Goal: Transaction & Acquisition: Purchase product/service

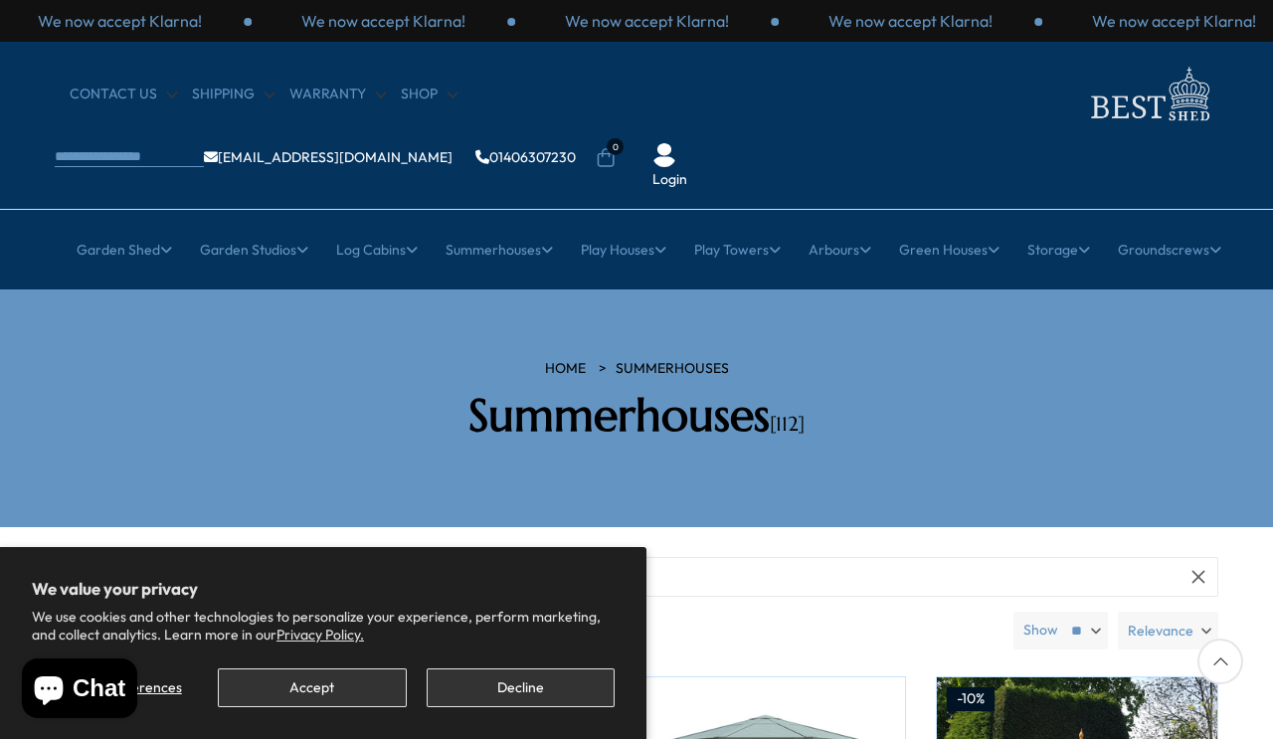
click at [319, 692] on button "Accept" at bounding box center [312, 687] width 188 height 39
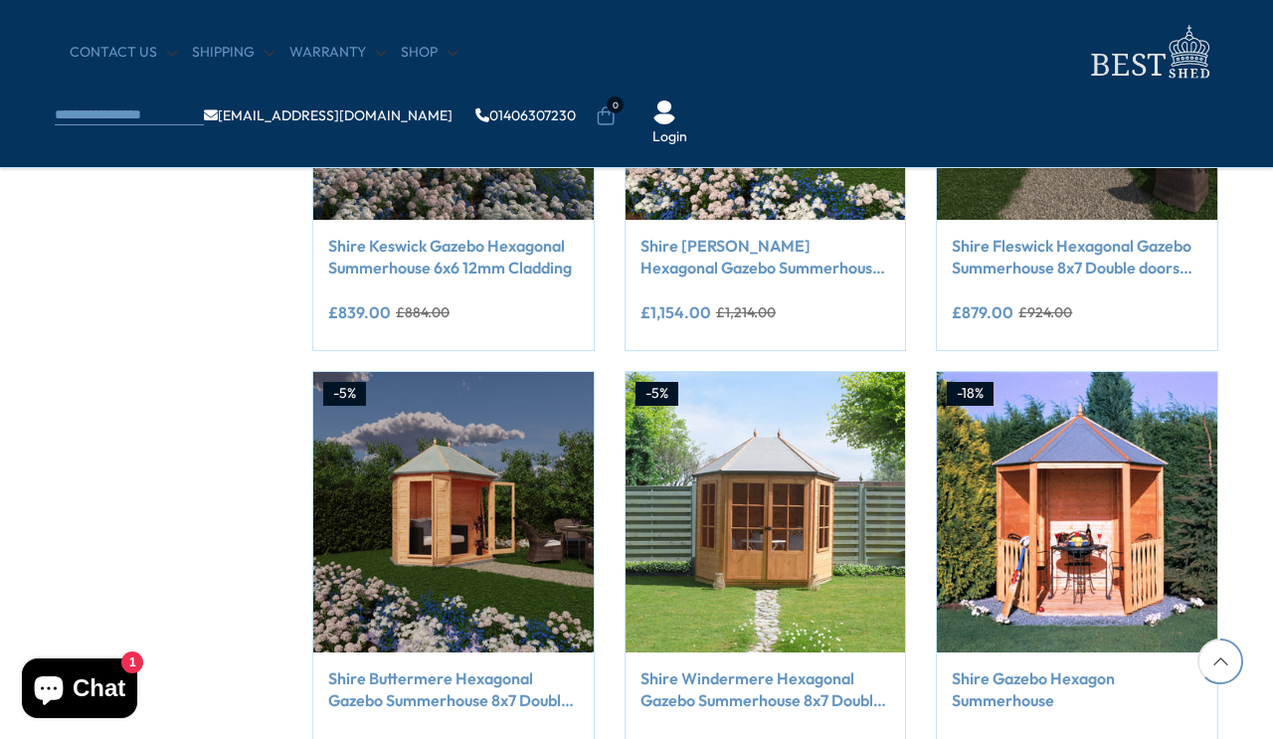
scroll to position [1434, 0]
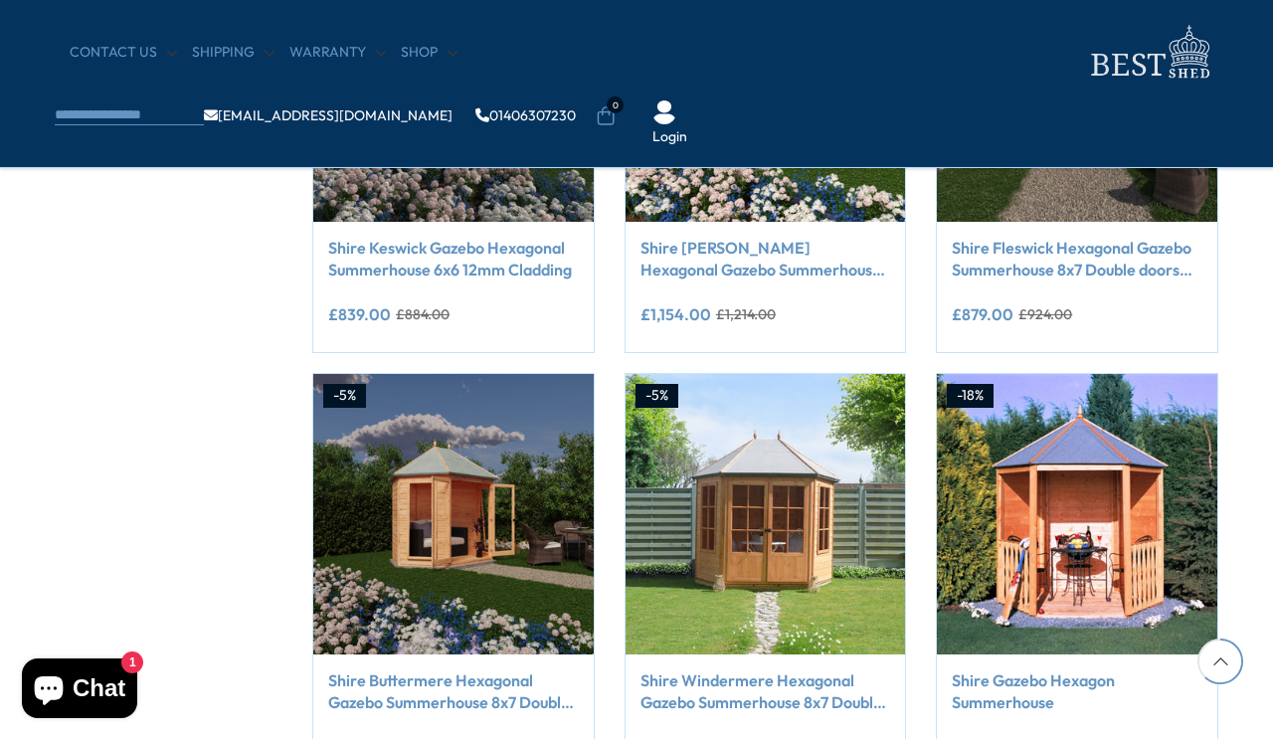
click at [783, 695] on link "Shire Windermere Hexagonal Gazebo Summerhouse 8x7 Double doors 12mm Cladding" at bounding box center [766, 691] width 251 height 45
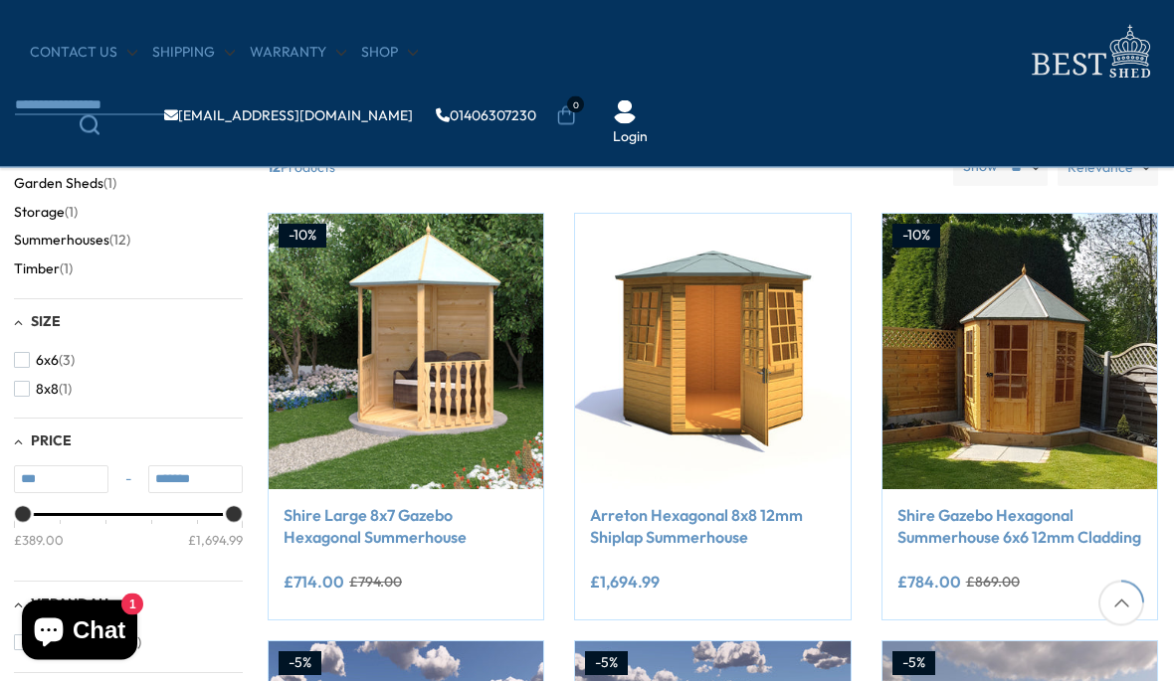
scroll to position [227, 0]
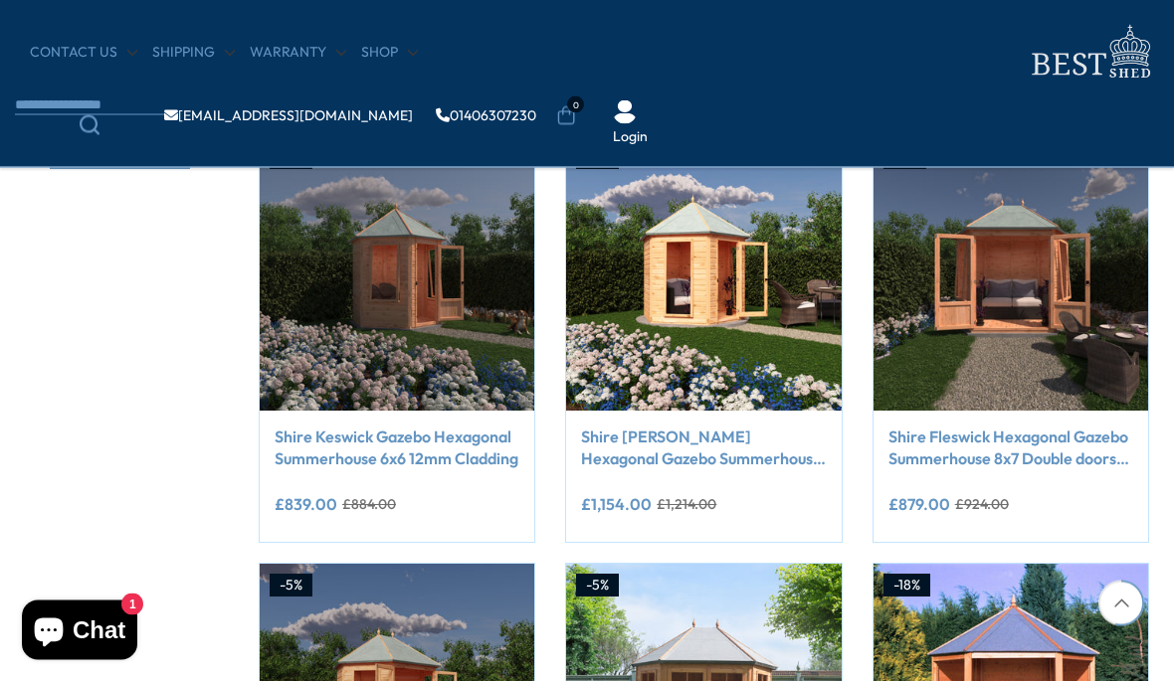
scroll to position [1201, 11]
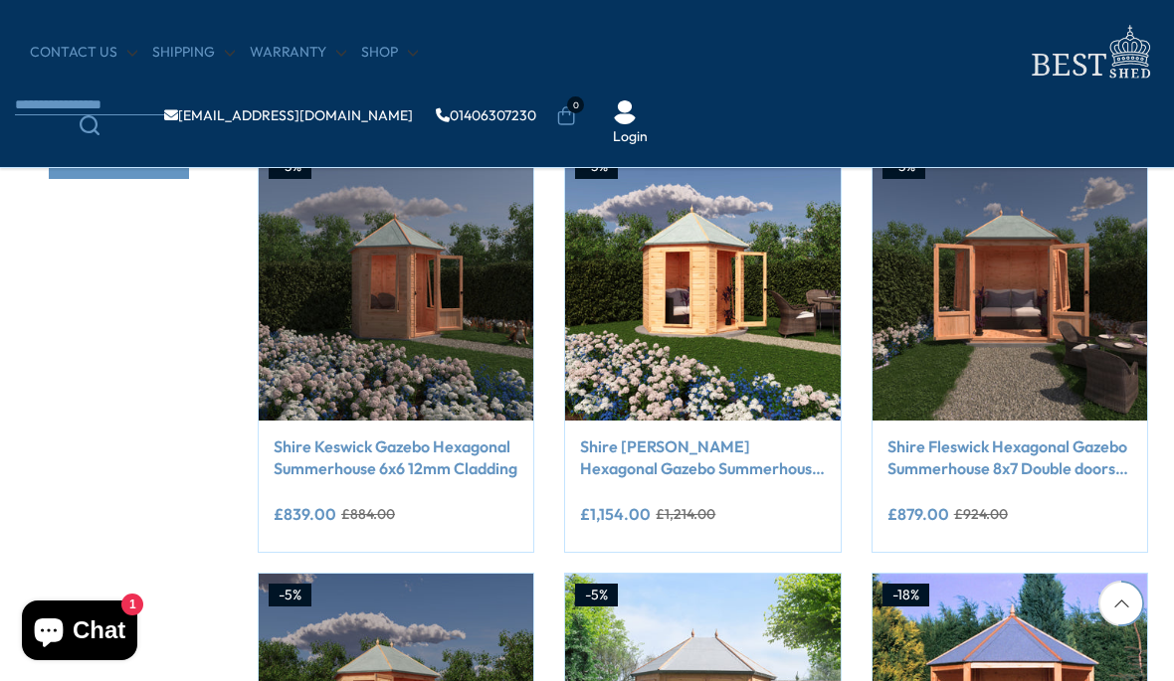
click at [1063, 464] on link "Shire Fleswick Hexagonal Gazebo Summerhouse 8x7 Double doors 12mm Cladding" at bounding box center [1009, 458] width 245 height 45
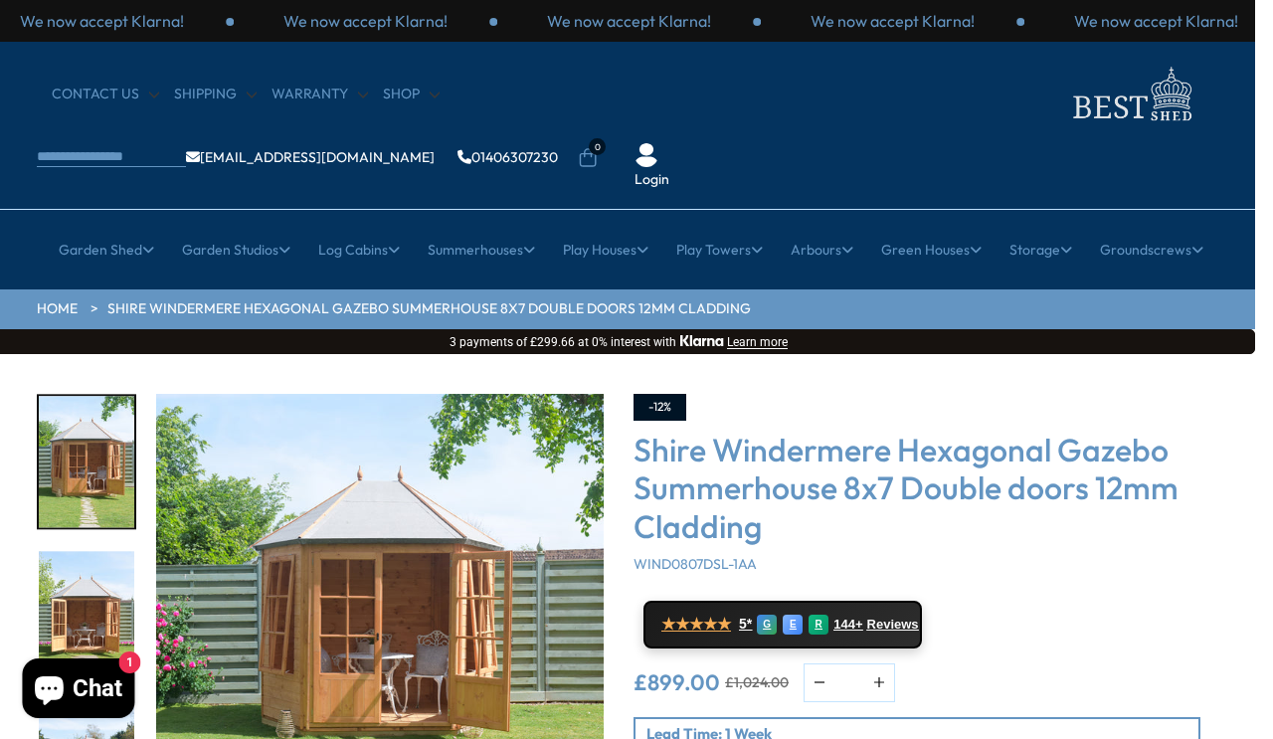
scroll to position [0, 18]
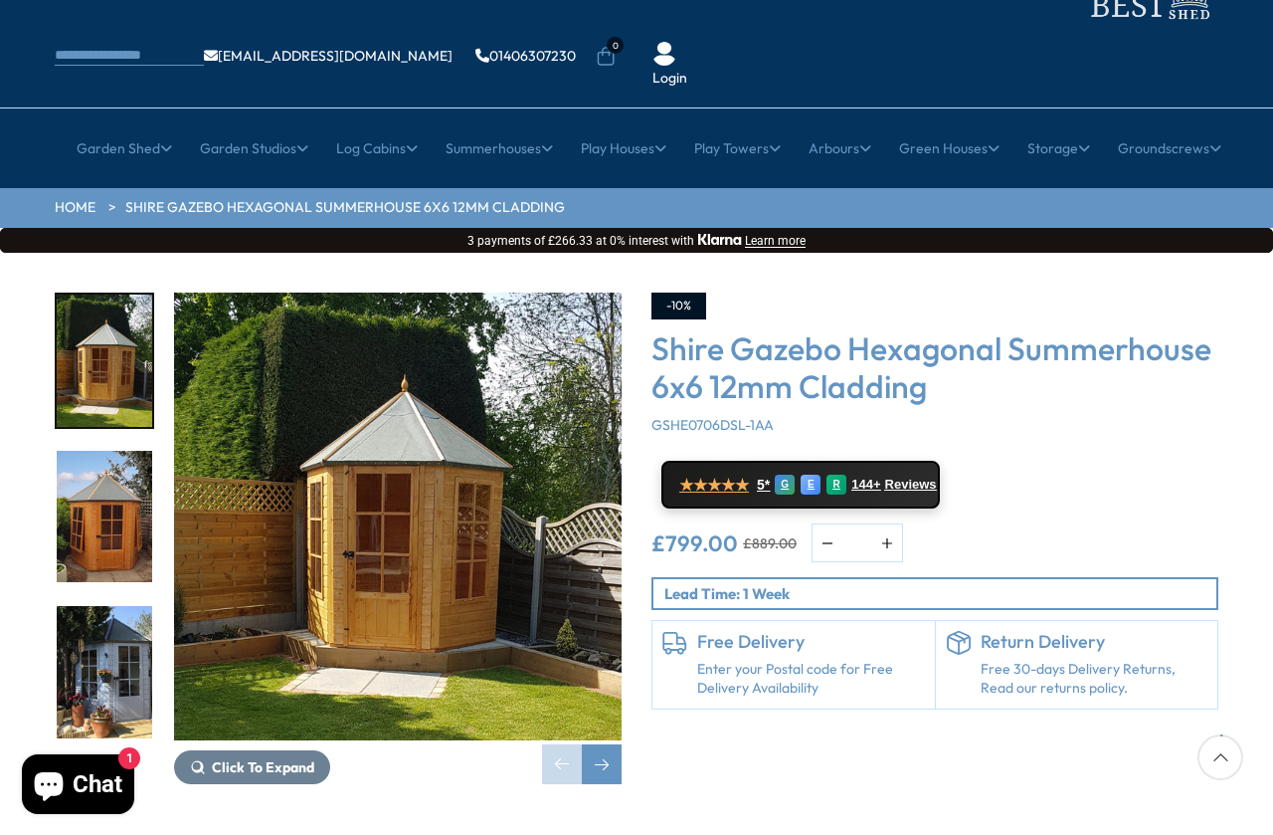
scroll to position [102, 0]
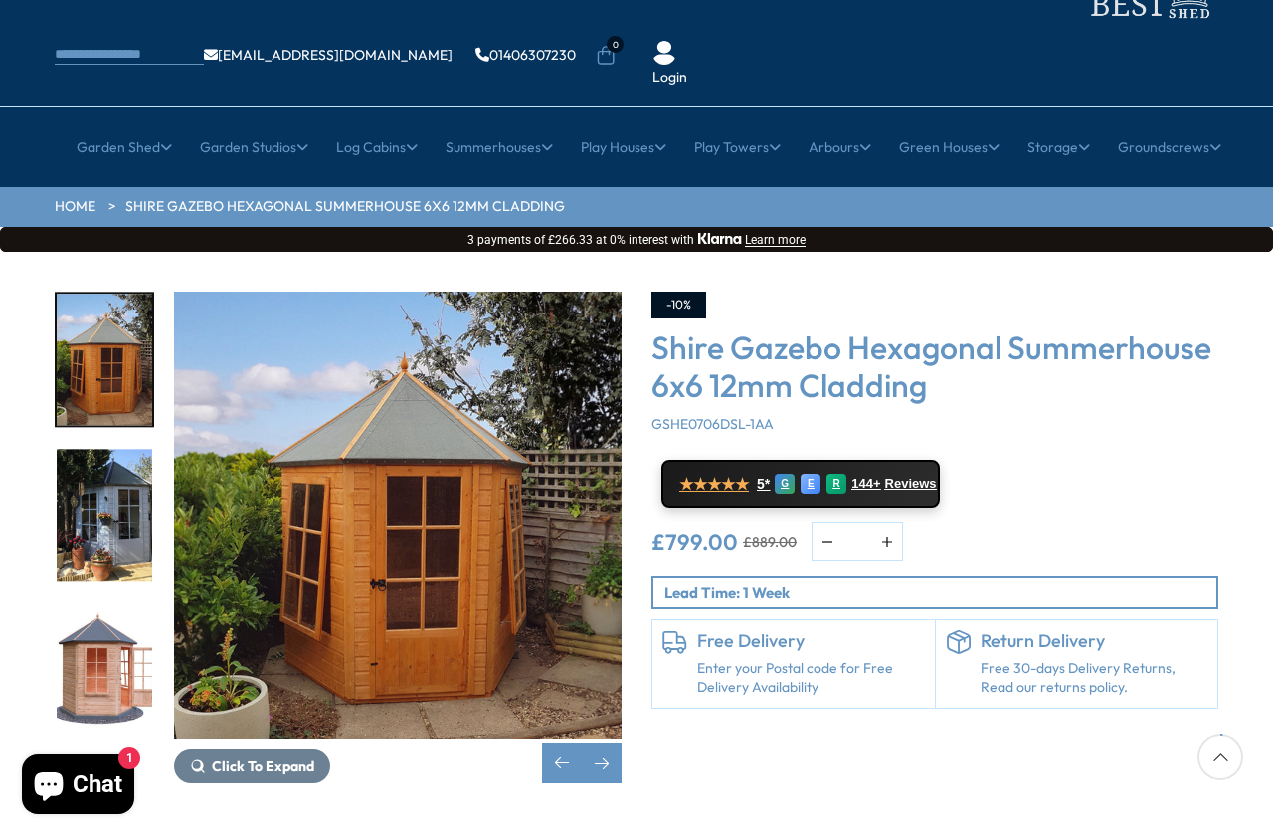
click at [100, 483] on img "3 / 15" at bounding box center [104, 516] width 95 height 132
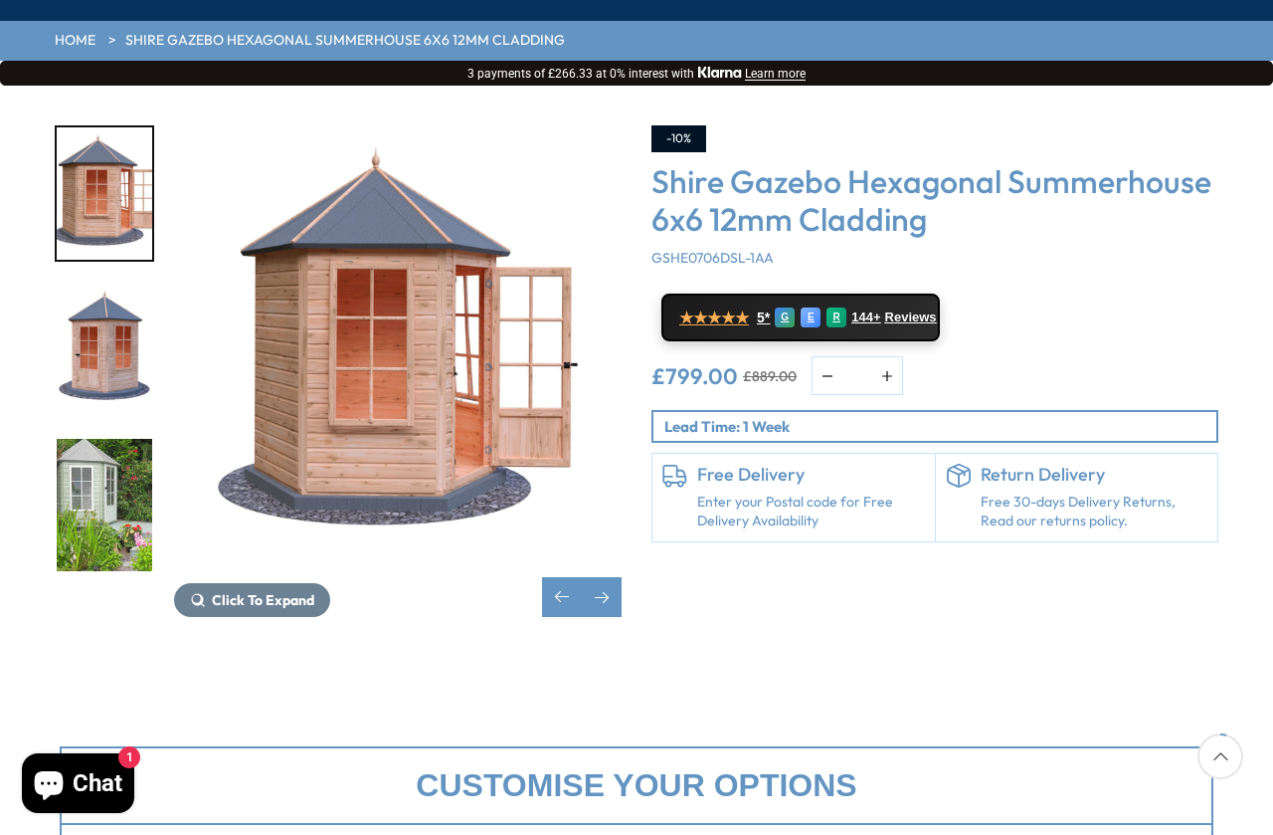
scroll to position [322, 0]
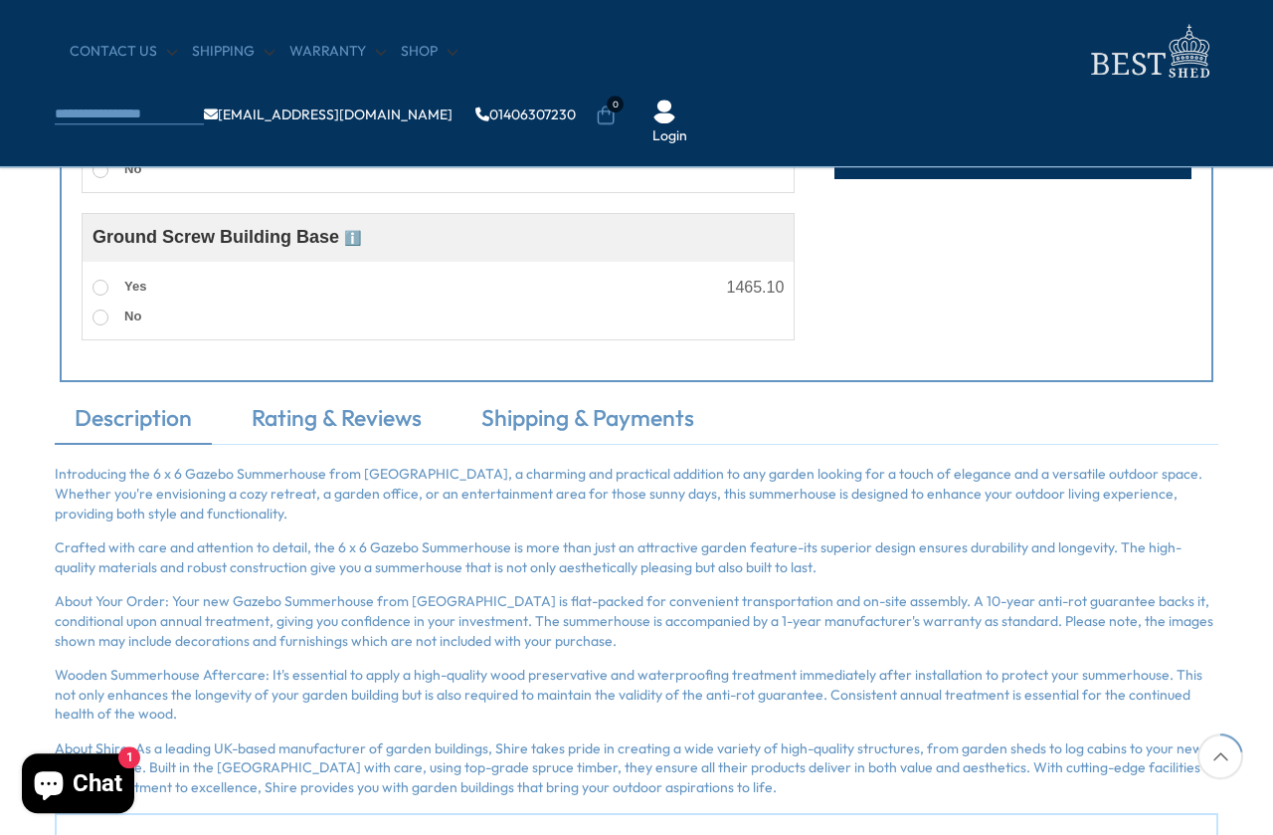
click at [380, 433] on link "Rating & Reviews" at bounding box center [337, 424] width 210 height 42
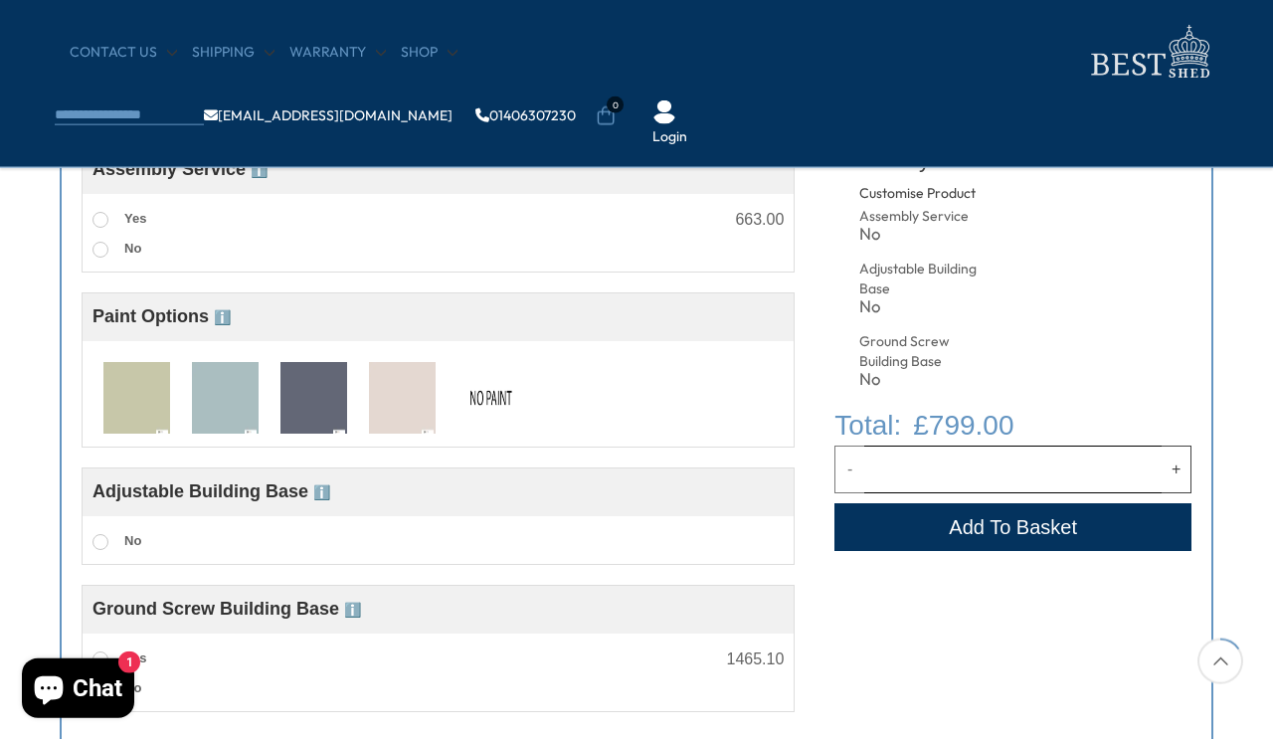
scroll to position [793, 0]
